Goal: Task Accomplishment & Management: Complete application form

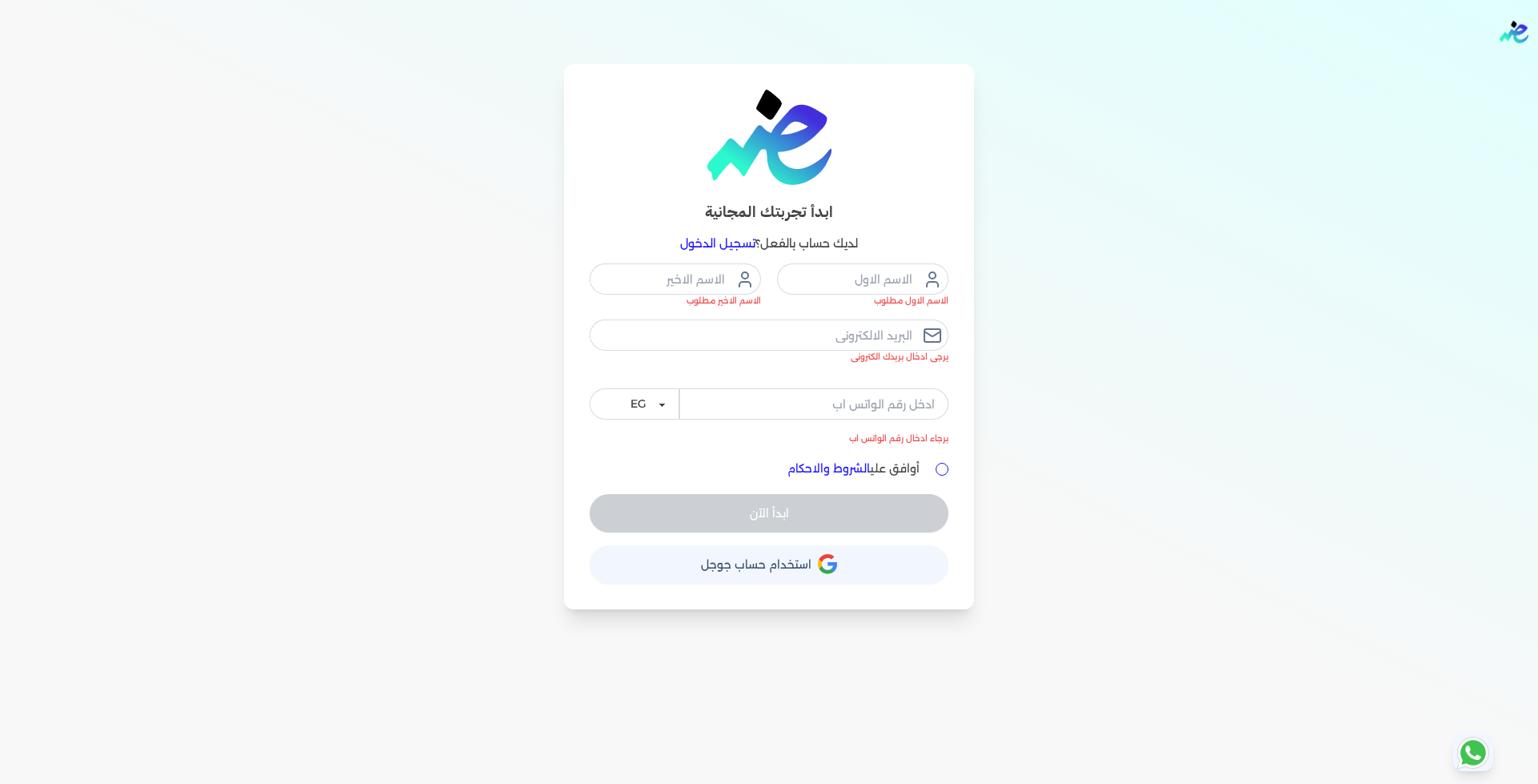
drag, startPoint x: 260, startPoint y: 198, endPoint x: 342, endPoint y: 247, distance: 95.5
click at [258, 196] on div "ابدأ تجربتك المجانية لديك حساب بالفعل؟ تسجيل الدخول الاسم الاول مطلوب الاسم الا…" at bounding box center [769, 336] width 1230 height 545
click at [366, 0] on html "برجاء مراجعة صحة رقم التسجيل الضريبي : من هنا Dismiss ✕ ✕ استهلكت 100% من الباق…" at bounding box center [769, 392] width 1538 height 784
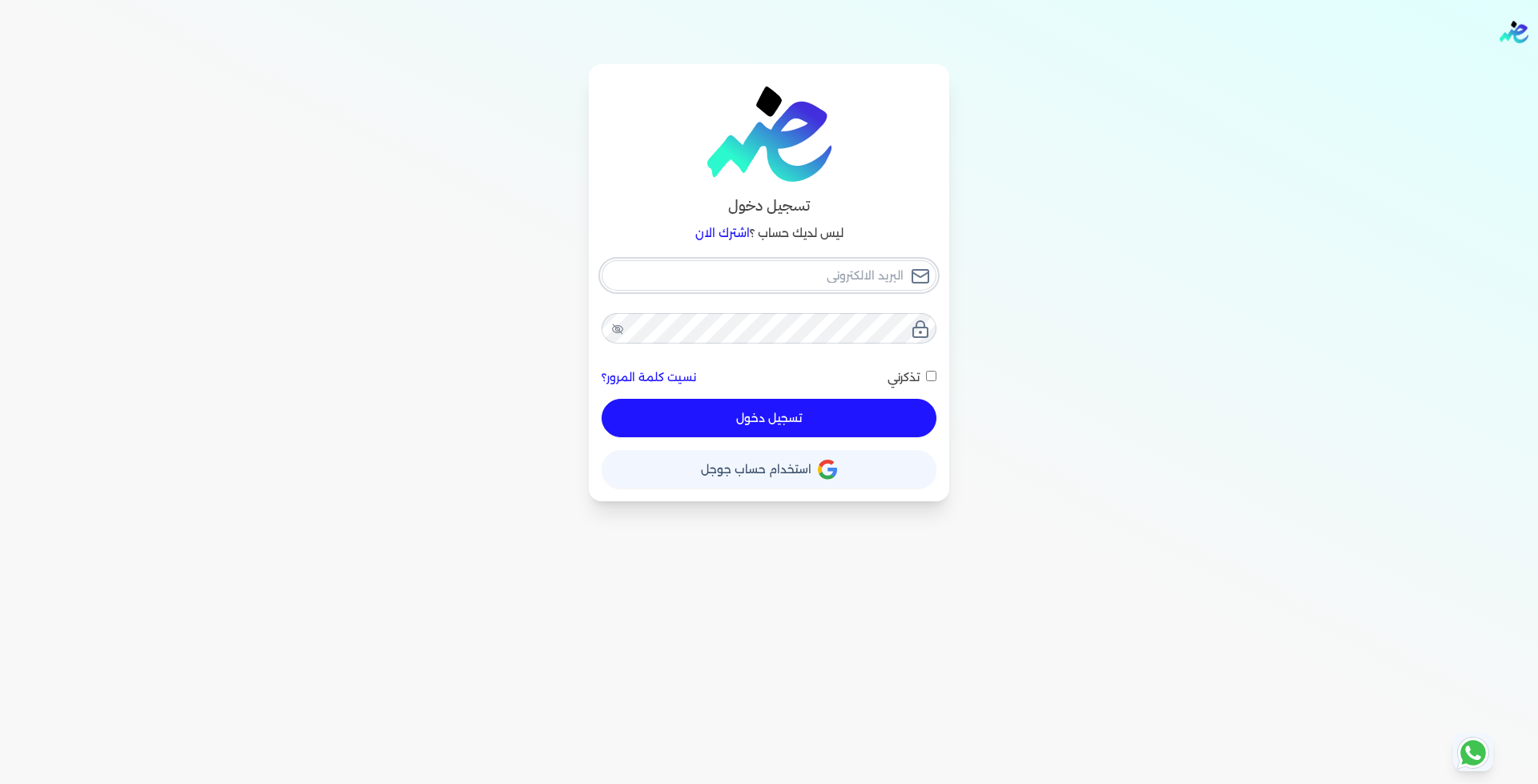
click at [840, 277] on input "email" at bounding box center [769, 276] width 335 height 31
click at [840, 278] on input "email" at bounding box center [769, 276] width 335 height 31
drag, startPoint x: 840, startPoint y: 278, endPoint x: 833, endPoint y: 271, distance: 9.9
click at [840, 276] on input "email" at bounding box center [769, 276] width 335 height 31
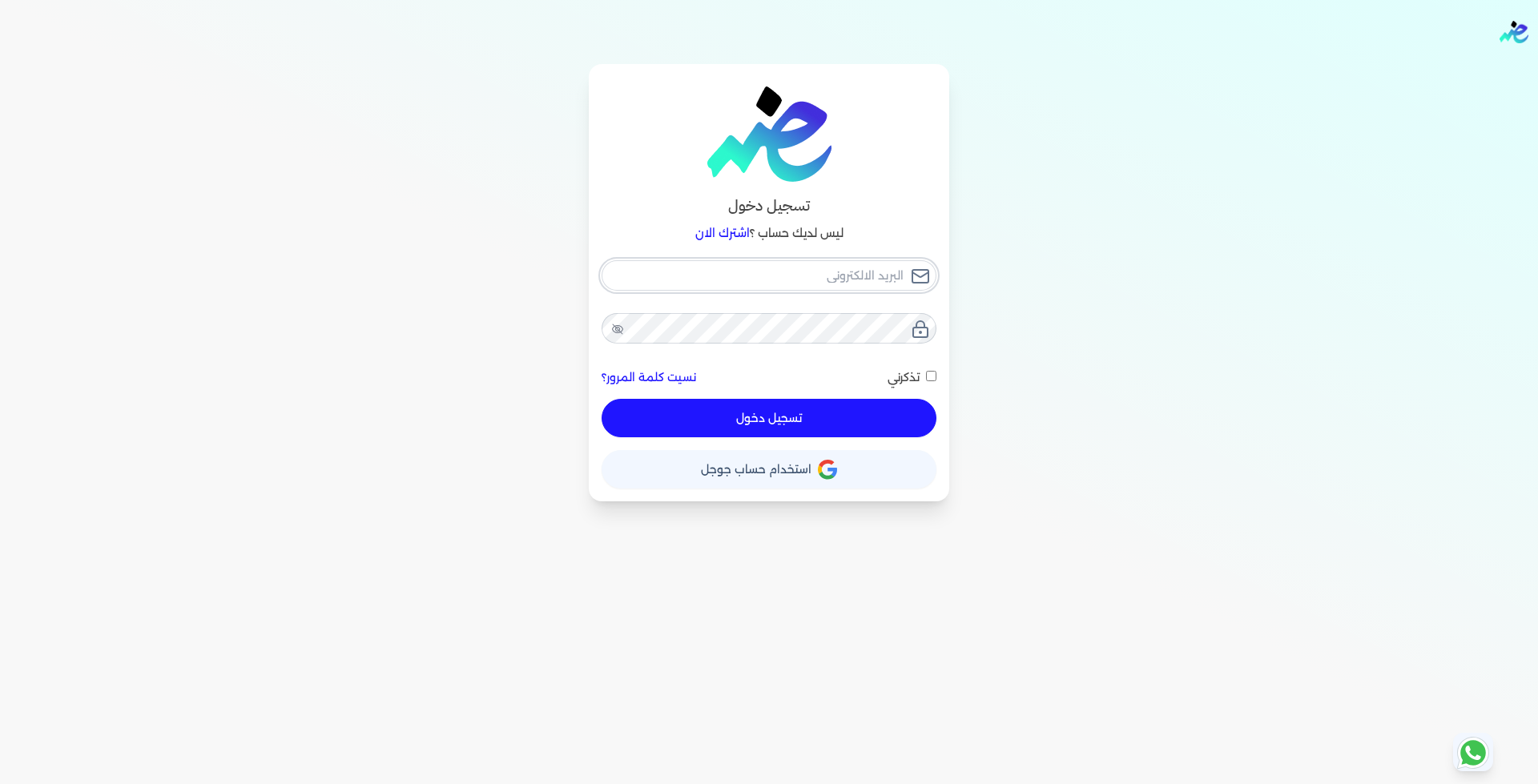
click at [833, 271] on input "email" at bounding box center [769, 276] width 335 height 31
click at [834, 278] on input "email" at bounding box center [769, 276] width 335 height 31
drag, startPoint x: 835, startPoint y: 279, endPoint x: 825, endPoint y: 279, distance: 10.0
click at [828, 279] on input "email" at bounding box center [769, 276] width 335 height 31
click at [817, 278] on input "email" at bounding box center [769, 276] width 335 height 31
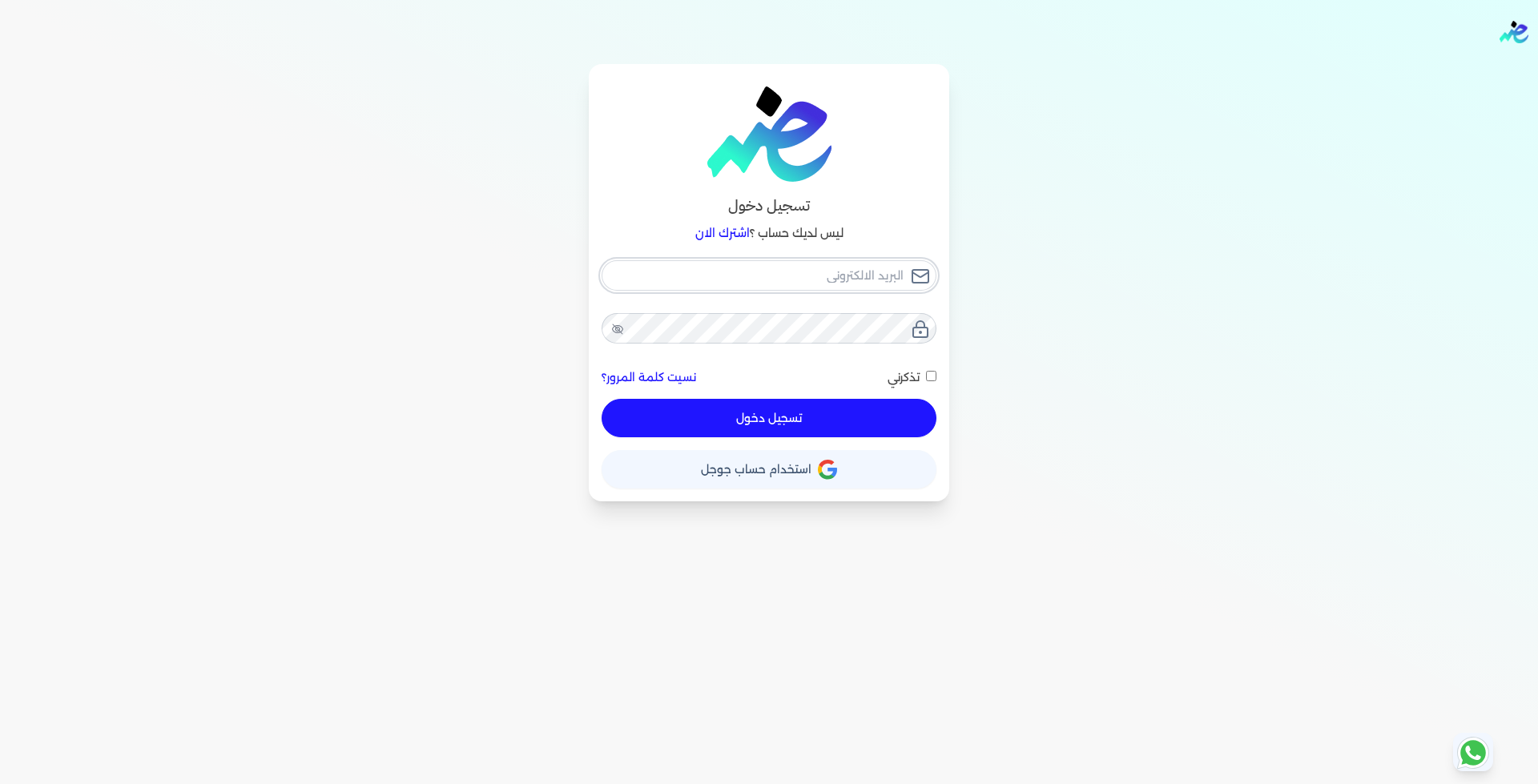
click at [815, 284] on input "email" at bounding box center [769, 276] width 335 height 31
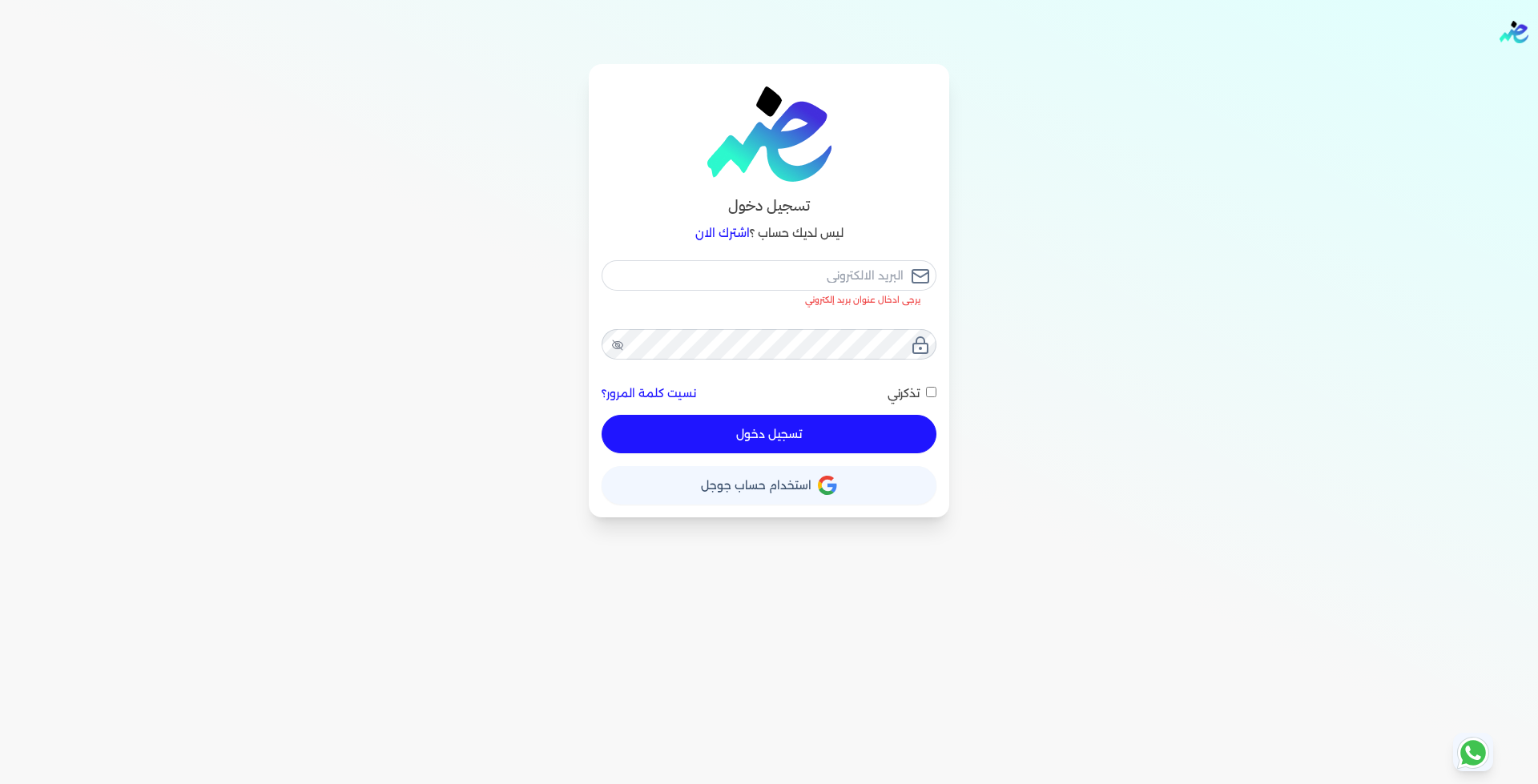
click at [816, 326] on div "يرجى ادخال عنوان بريد إلكتروني نسيت كلمة المرور؟ تذكرني تسجيل دخول" at bounding box center [769, 356] width 335 height 193
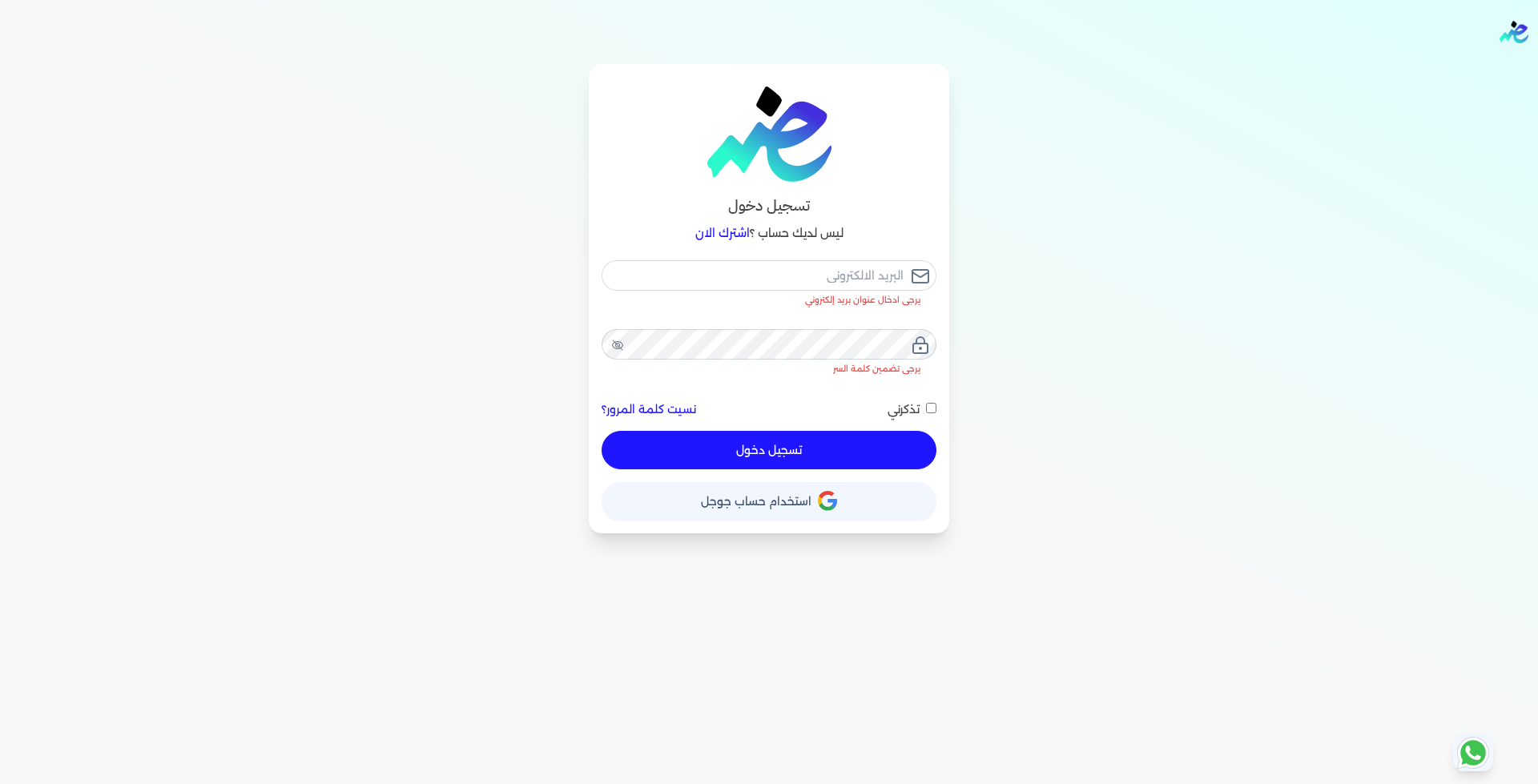
click at [816, 295] on li "يرجى ادخال عنوان بريد إلكتروني" at bounding box center [761, 300] width 319 height 12
click at [805, 253] on div "تسجيل دخول ليس لديك حساب ؟ اشترك الان يرجى ادخال عنوان بريد إلكتروني يرجى تضمين…" at bounding box center [768, 299] width 360 height 469
click at [813, 268] on input "email" at bounding box center [769, 276] width 335 height 31
click at [813, 272] on input "email" at bounding box center [769, 276] width 335 height 31
